Goal: Task Accomplishment & Management: Manage account settings

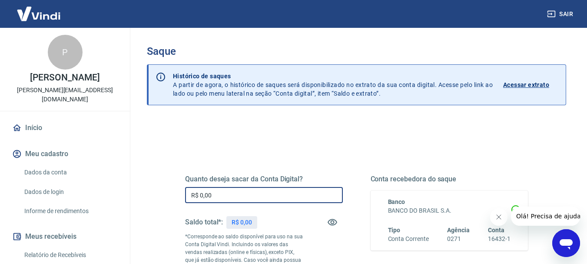
click at [219, 195] on input "R$ 0,00" at bounding box center [264, 195] width 158 height 16
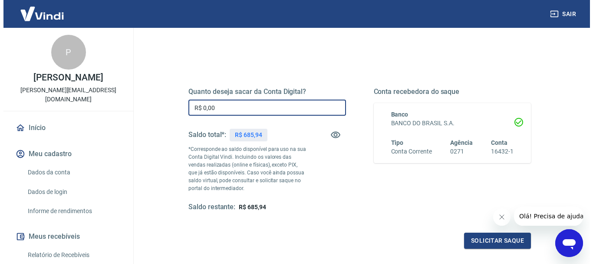
scroll to position [87, 0]
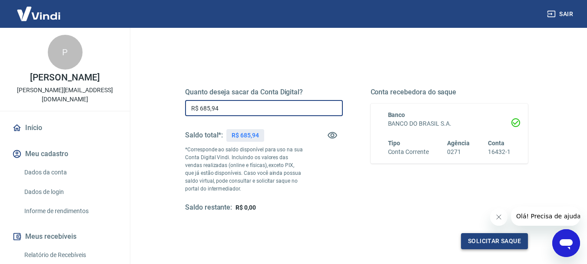
type input "R$ 685,94"
click at [482, 238] on button "Solicitar saque" at bounding box center [494, 241] width 67 height 16
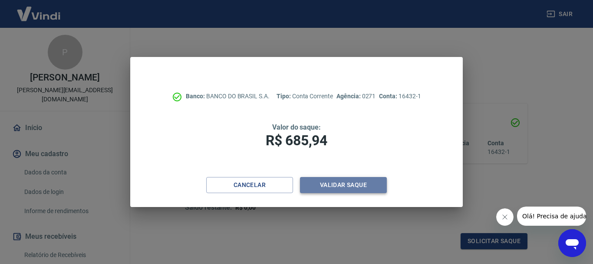
click at [353, 183] on button "Validar saque" at bounding box center [343, 185] width 87 height 16
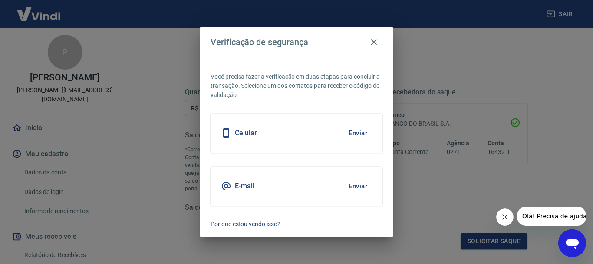
click at [317, 176] on div "E-mail Enviar" at bounding box center [297, 185] width 172 height 39
click at [351, 189] on button "Enviar" at bounding box center [358, 186] width 28 height 18
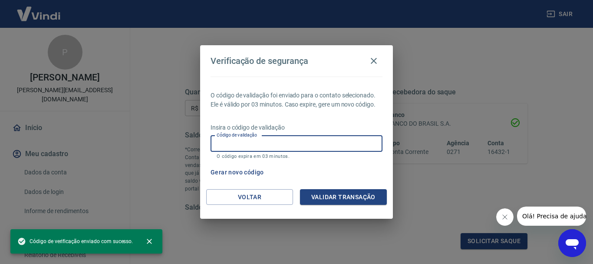
click at [258, 148] on input "Código de validação" at bounding box center [297, 144] width 172 height 16
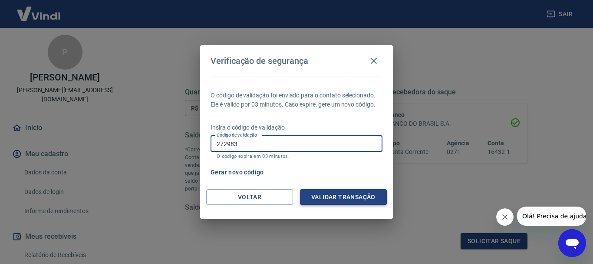
type input "272983"
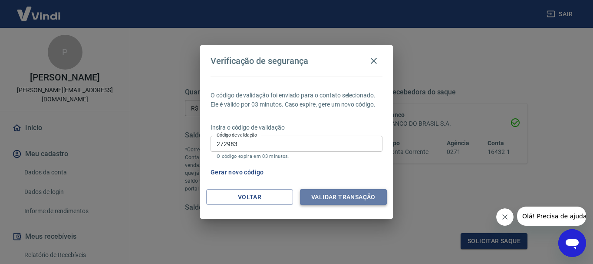
click at [326, 198] on button "Validar transação" at bounding box center [343, 197] width 87 height 16
